Goal: Book appointment/travel/reservation

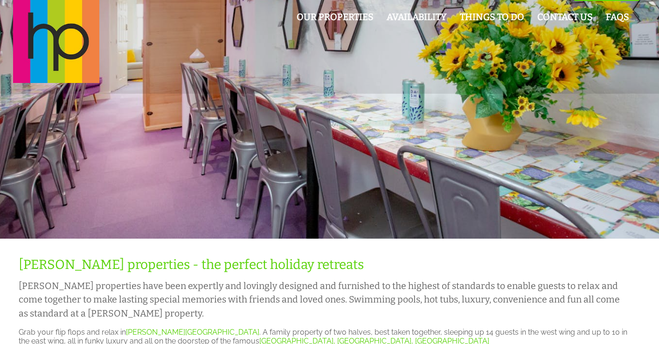
scroll to position [13, 0]
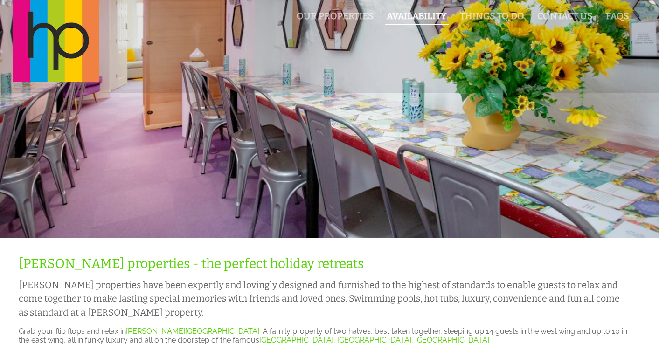
click at [420, 16] on link "Availability" at bounding box center [417, 16] width 60 height 11
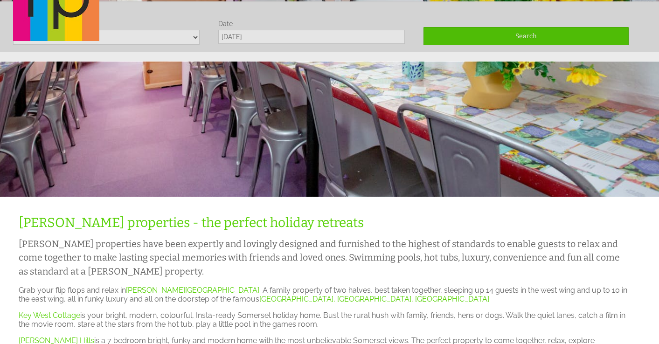
scroll to position [55, 0]
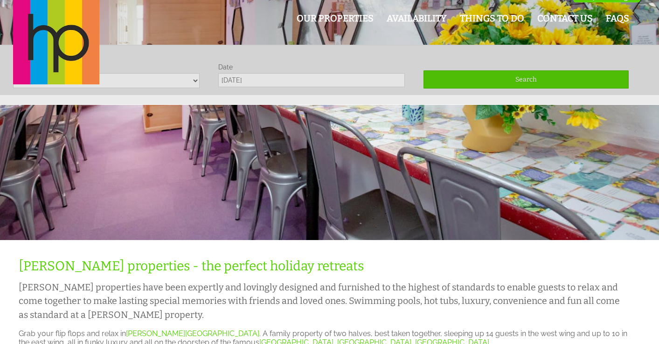
scroll to position [8, 0]
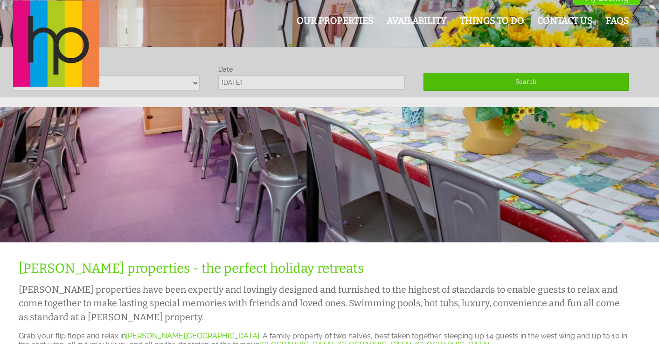
click at [121, 85] on div "Our Properties Availability Things To Do Contact Us FAQs My Booking My Booking" at bounding box center [323, 44] width 633 height 88
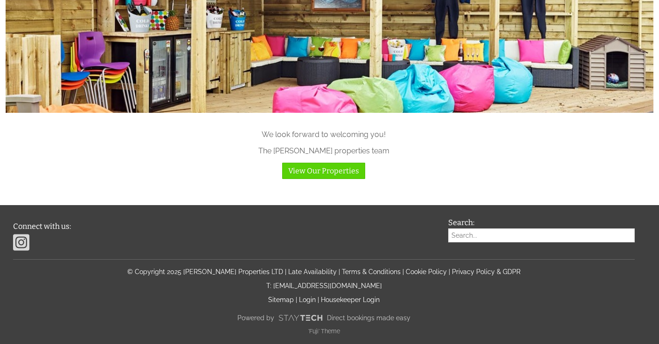
scroll to position [943, 0]
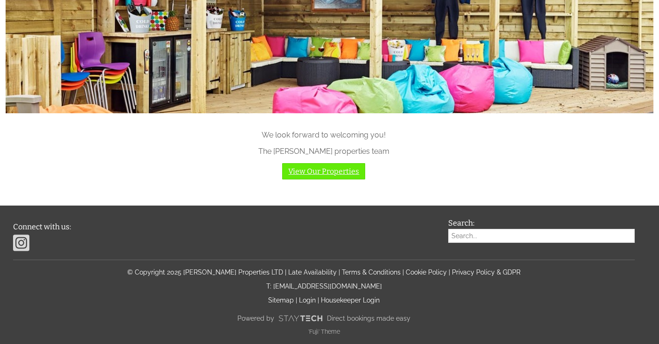
click at [340, 173] on link "View Our Properties" at bounding box center [323, 171] width 83 height 16
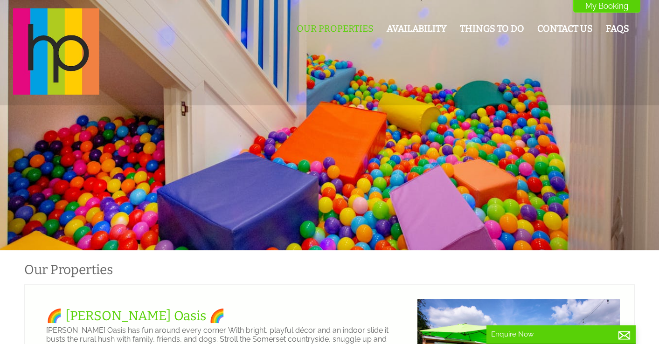
scroll to position [15, 0]
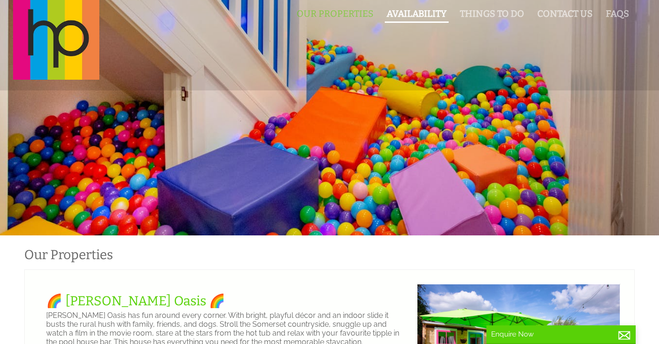
click at [412, 14] on link "Availability" at bounding box center [417, 13] width 60 height 11
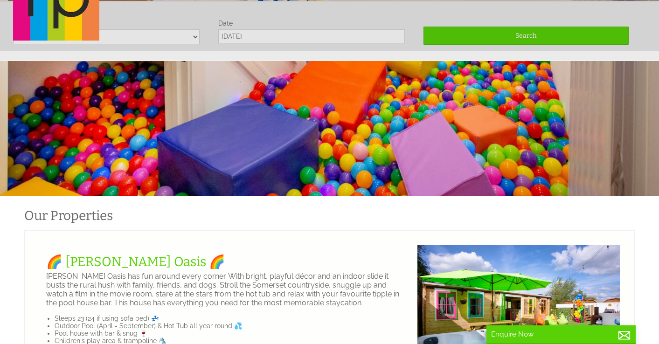
scroll to position [55, 0]
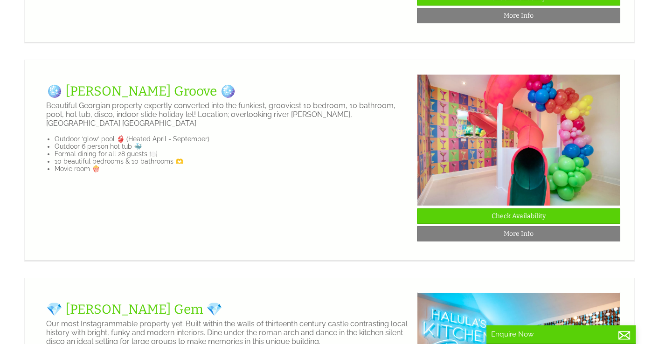
scroll to position [1371, 0]
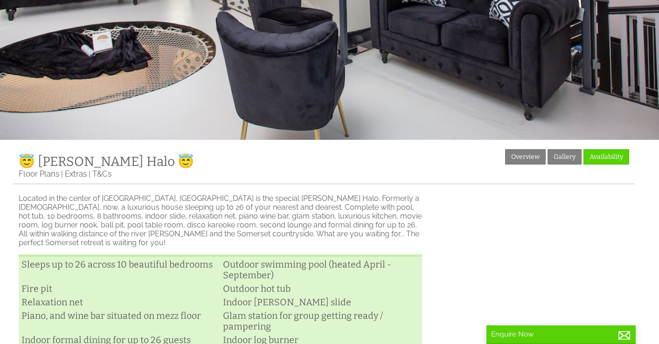
scroll to position [111, 0]
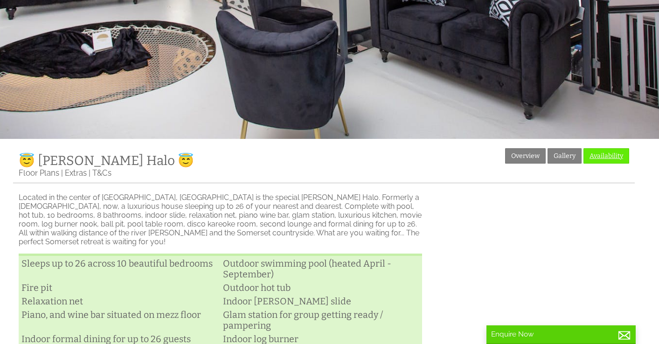
click at [600, 159] on link "Availability" at bounding box center [607, 155] width 46 height 15
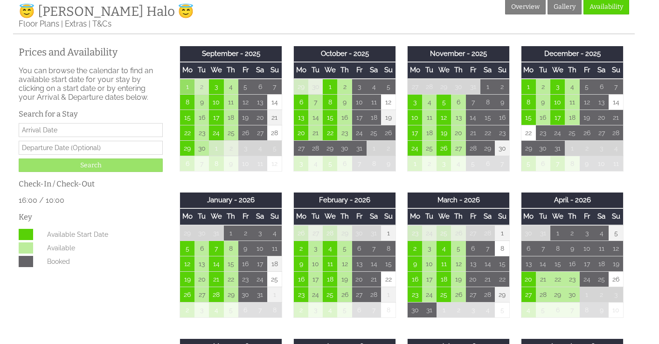
scroll to position [271, 0]
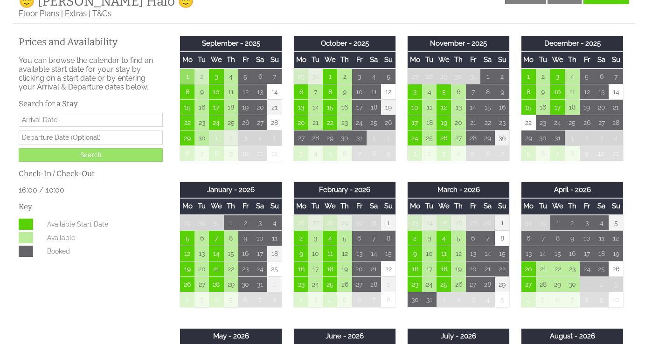
click at [82, 118] on input "Date" at bounding box center [91, 120] width 144 height 14
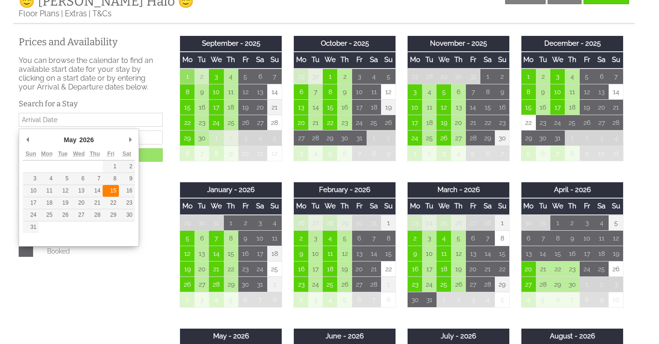
type input "[DATE]"
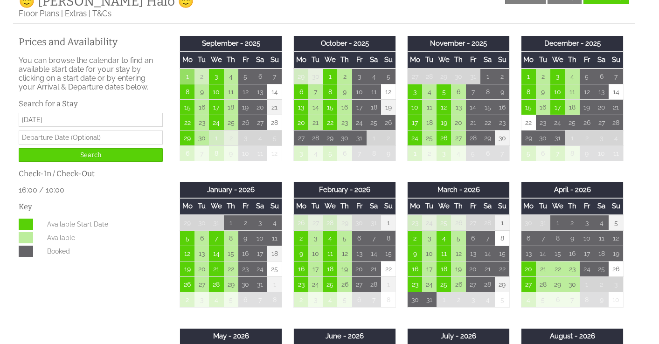
click at [87, 139] on input "text" at bounding box center [91, 138] width 144 height 14
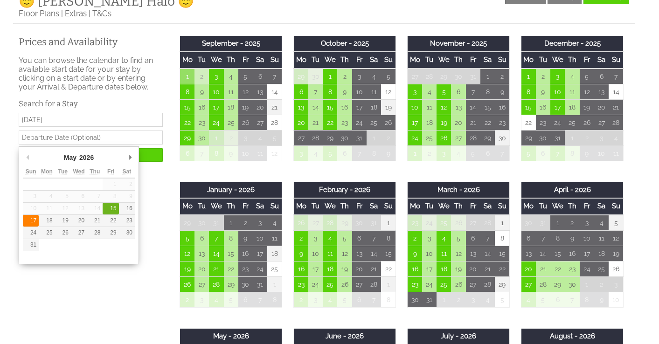
type input "[DATE]"
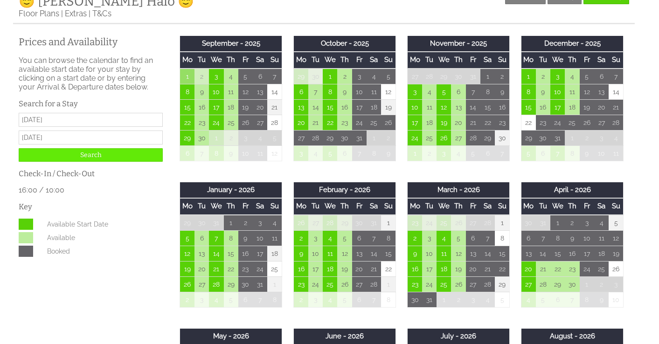
click at [102, 160] on input "Search" at bounding box center [91, 155] width 144 height 14
